Goal: Check status: Check status

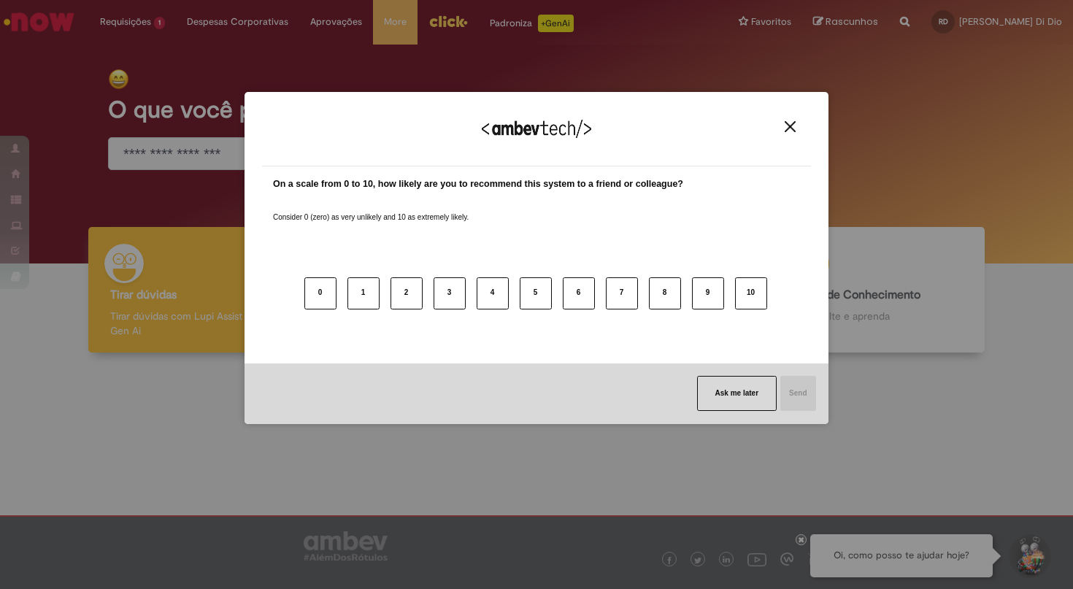
click at [791, 128] on img "Close" at bounding box center [790, 126] width 11 height 11
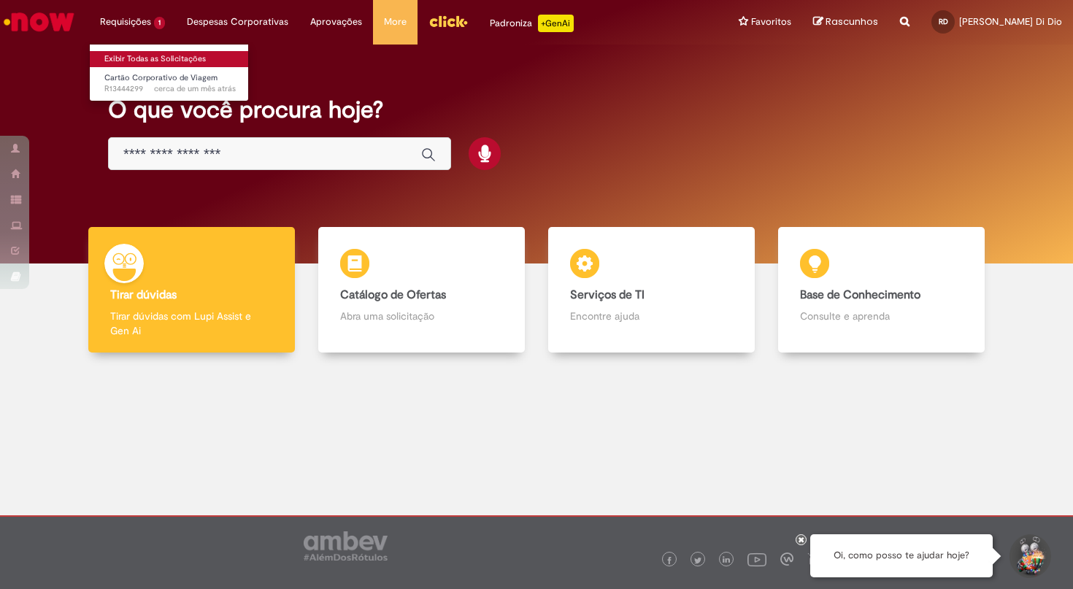
click at [112, 54] on link "Exibir Todas as Solicitações" at bounding box center [170, 59] width 161 height 16
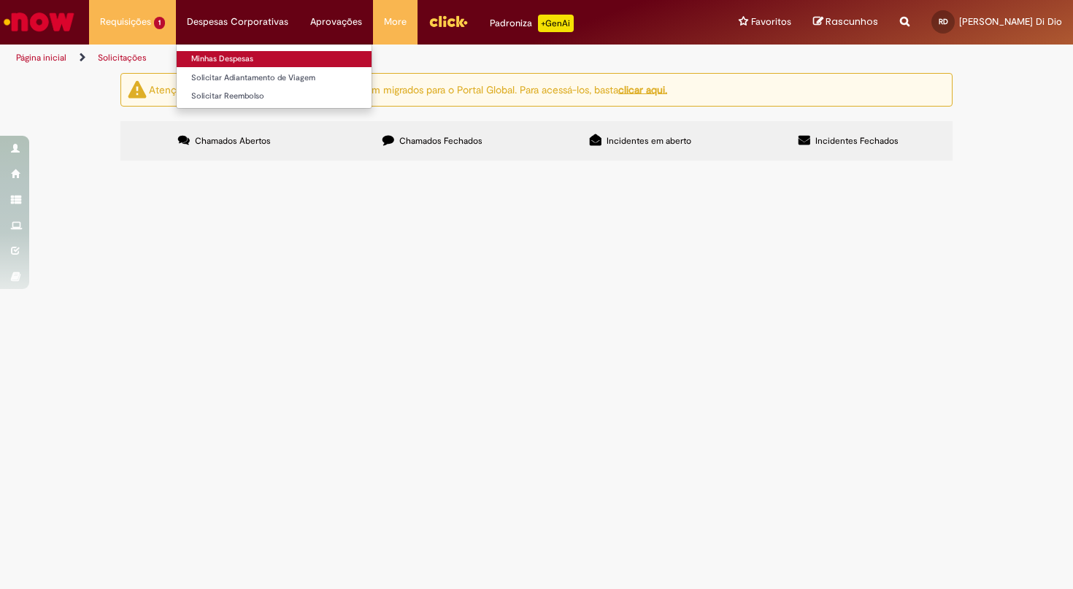
click at [227, 62] on link "Minhas Despesas" at bounding box center [274, 59] width 195 height 16
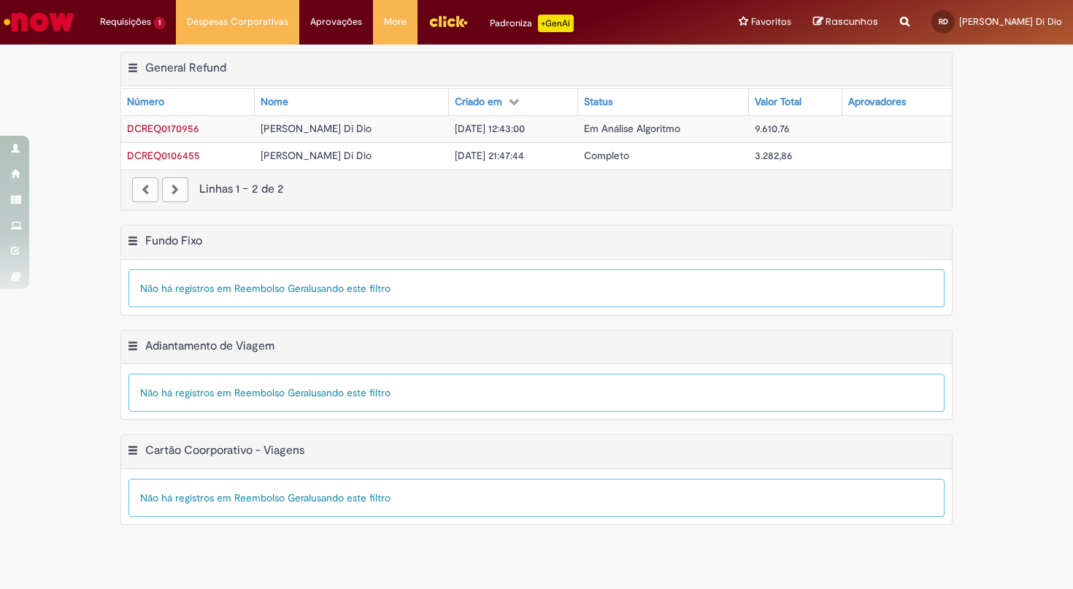
click at [220, 129] on td "DCREQ0170956" at bounding box center [188, 128] width 134 height 27
click at [179, 123] on span "DCREQ0170956" at bounding box center [163, 128] width 72 height 13
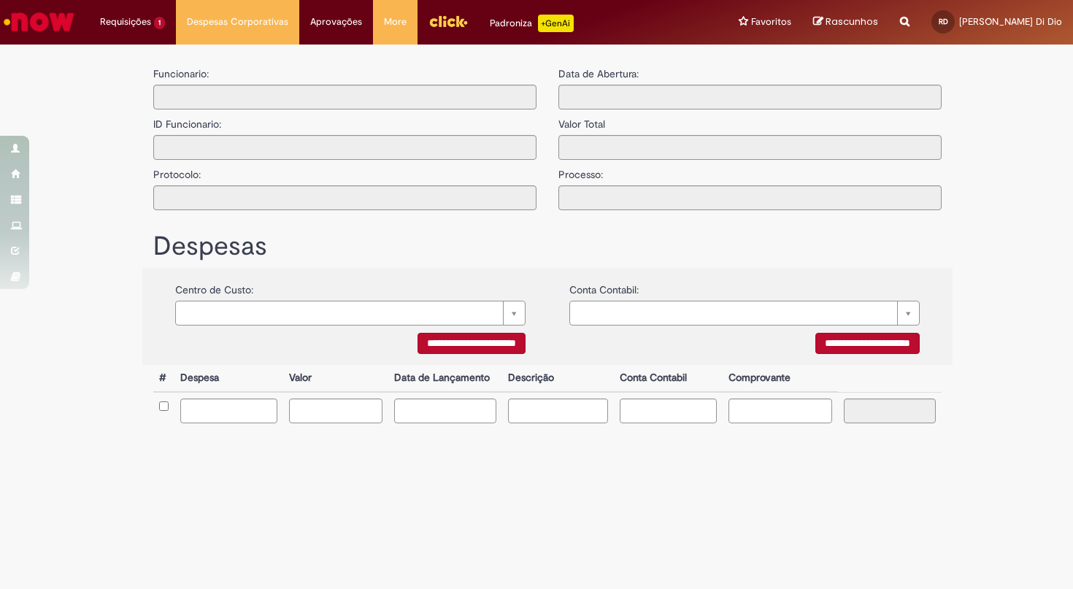
type input "**********"
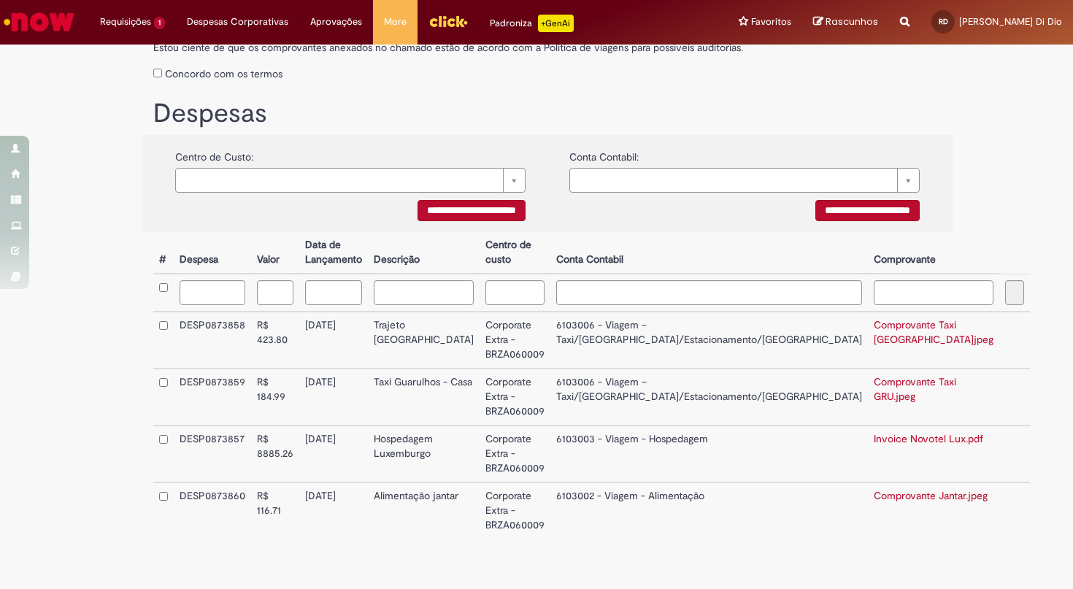
scroll to position [210, 0]
click at [587, 118] on h1 "Despesas" at bounding box center [547, 113] width 788 height 29
drag, startPoint x: 515, startPoint y: 106, endPoint x: 484, endPoint y: 87, distance: 36.7
click at [515, 104] on h1 "Despesas" at bounding box center [547, 113] width 788 height 29
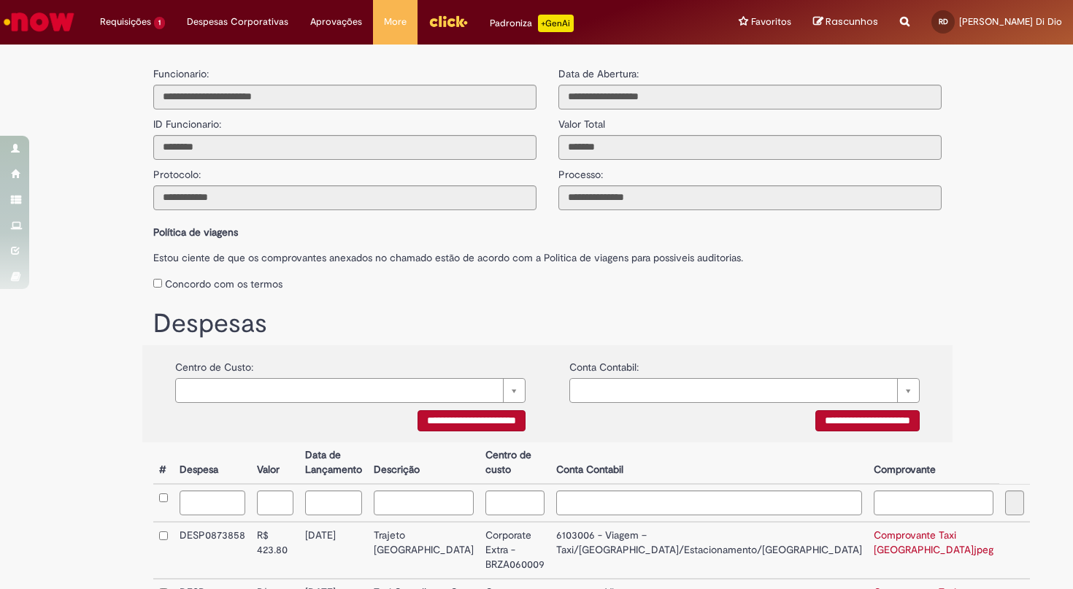
scroll to position [0, 0]
click at [161, 195] on input "text" at bounding box center [344, 197] width 383 height 25
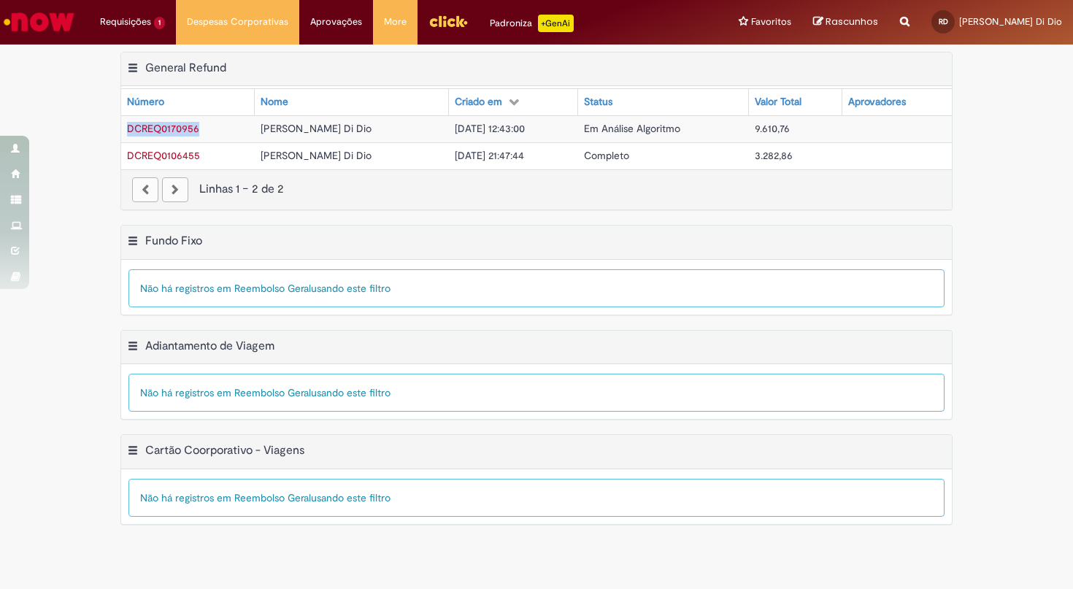
drag, startPoint x: 210, startPoint y: 131, endPoint x: 126, endPoint y: 132, distance: 84.0
click at [126, 132] on td "DCREQ0170956" at bounding box center [188, 128] width 134 height 27
copy span "DCREQ0170956"
